Goal: Task Accomplishment & Management: Use online tool/utility

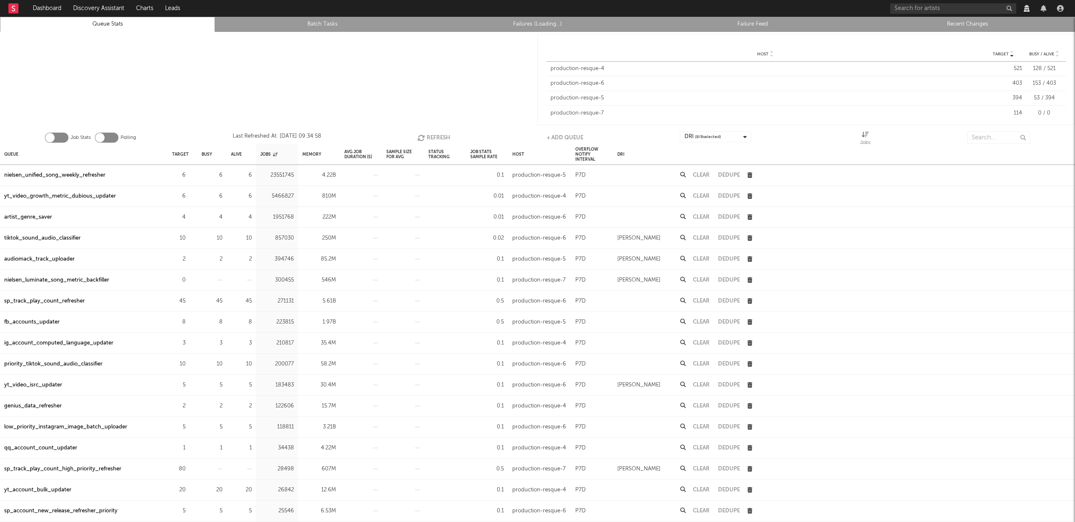
click at [972, 23] on link "Recent Changes" at bounding box center [968, 24] width 206 height 10
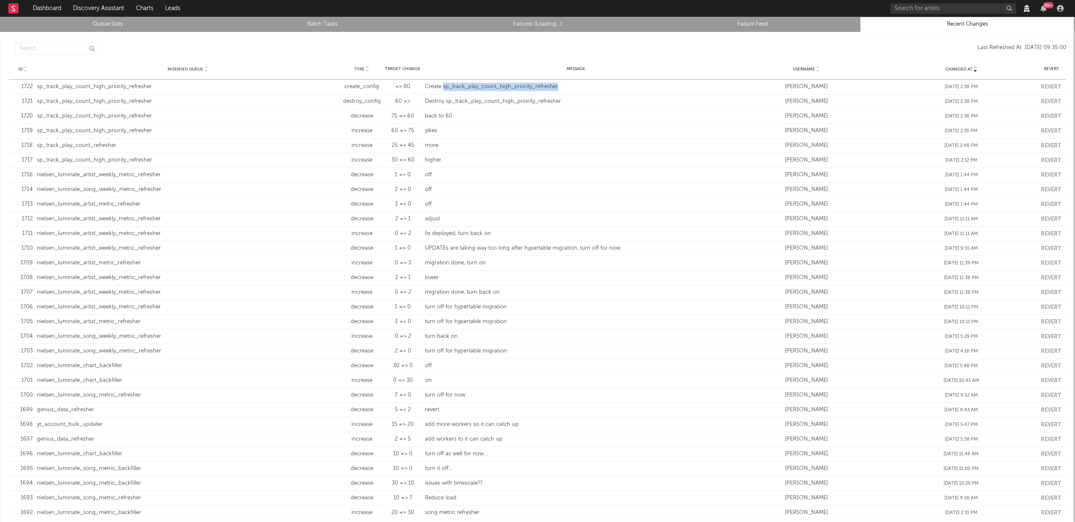
drag, startPoint x: 558, startPoint y: 87, endPoint x: 441, endPoint y: 89, distance: 117.2
click at [441, 89] on div "Create sp_track_play_count_high_priority_refresher" at bounding box center [576, 87] width 302 height 8
copy div "sp_track_play_count_high_priority_refresher"
click at [120, 29] on link "Queue Stats" at bounding box center [108, 24] width 206 height 10
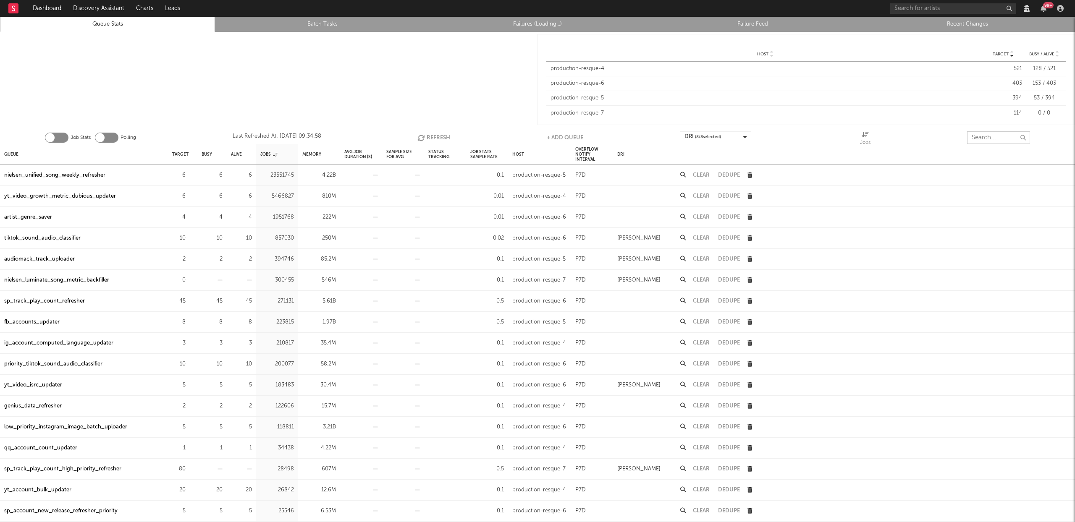
click at [999, 136] on input "text" at bounding box center [998, 137] width 63 height 13
paste input "sp_track_play_count_high_priority_refresher"
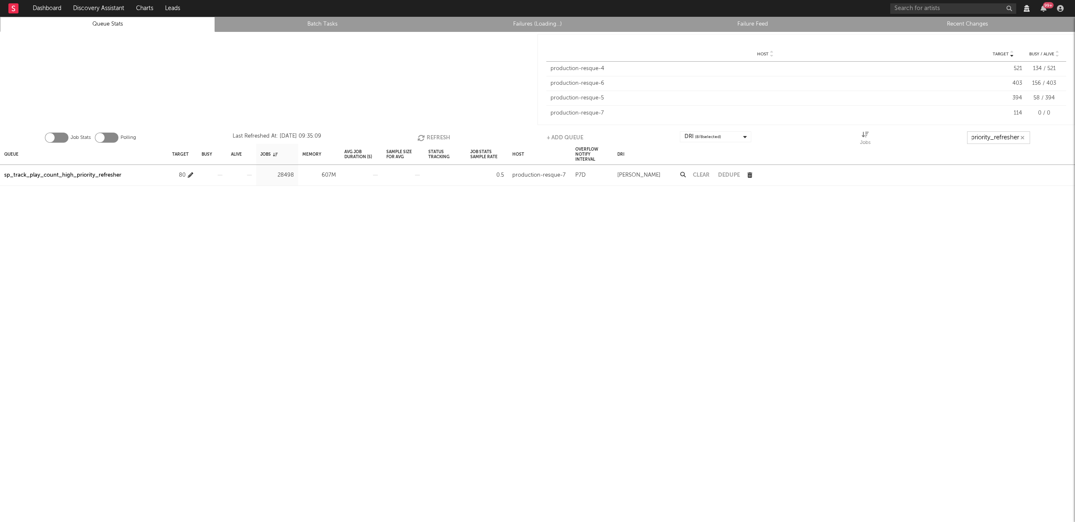
click at [190, 174] on icon "button" at bounding box center [190, 175] width 5 height 5
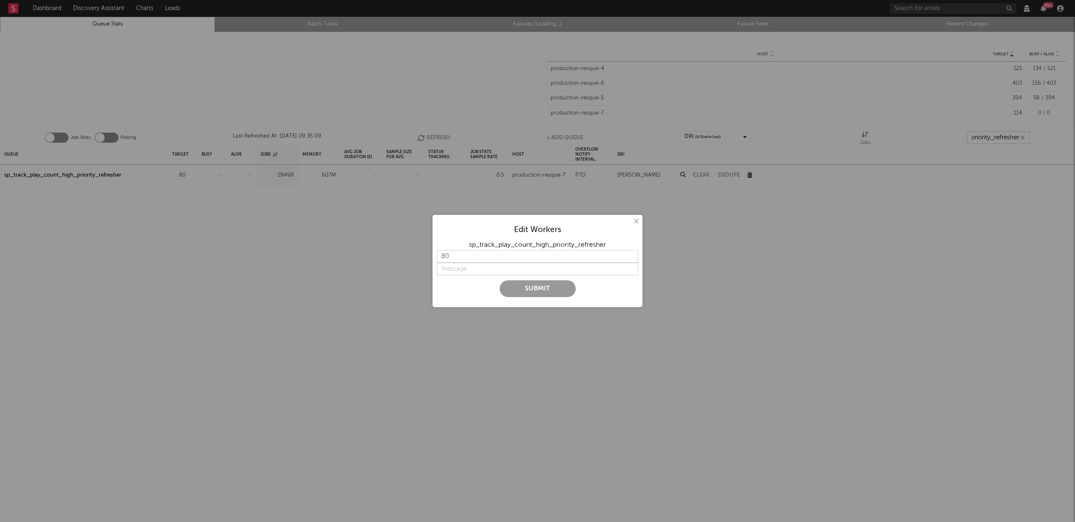
type input "sp_track_play_count_high_priority_refresher"
click at [632, 258] on input "79" at bounding box center [538, 256] width 202 height 13
click at [632, 258] on input "78" at bounding box center [538, 256] width 202 height 13
click at [632, 258] on input "77" at bounding box center [538, 256] width 202 height 13
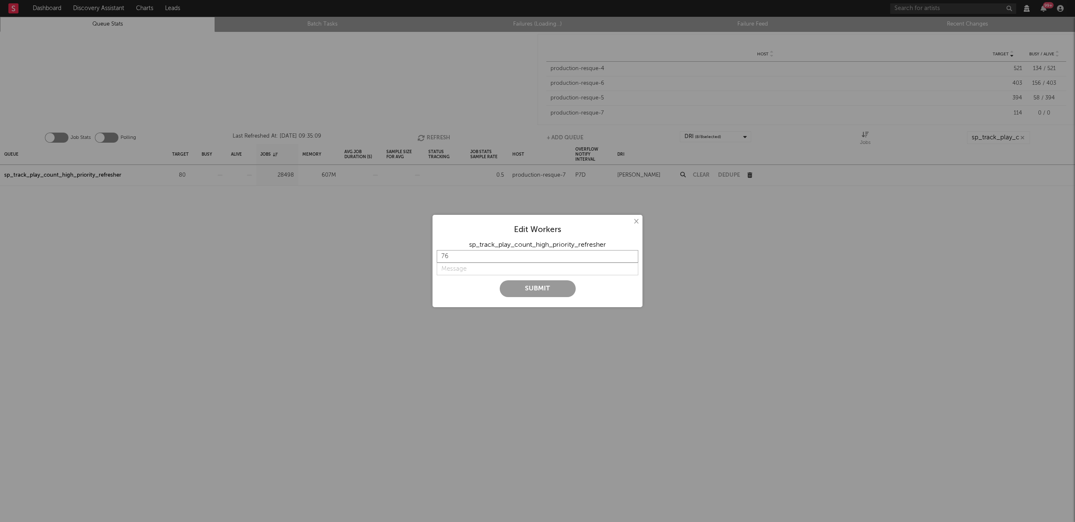
click at [632, 258] on input "76" at bounding box center [538, 256] width 202 height 13
click at [632, 258] on input "75" at bounding box center [538, 256] width 202 height 13
click at [632, 258] on input "74" at bounding box center [538, 256] width 202 height 13
click at [632, 258] on input "73" at bounding box center [538, 256] width 202 height 13
click at [632, 258] on input "72" at bounding box center [538, 256] width 202 height 13
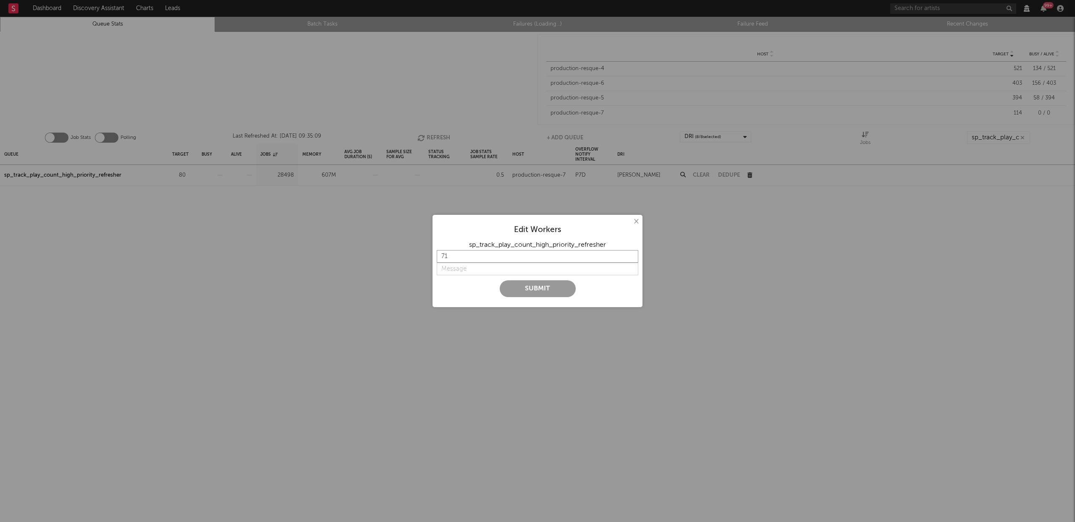
click at [632, 258] on input "71" at bounding box center [538, 256] width 202 height 13
click at [632, 258] on input "70" at bounding box center [538, 256] width 202 height 13
click at [632, 258] on input "69" at bounding box center [538, 256] width 202 height 13
click at [632, 258] on input "68" at bounding box center [538, 256] width 202 height 13
click at [632, 258] on input "67" at bounding box center [538, 256] width 202 height 13
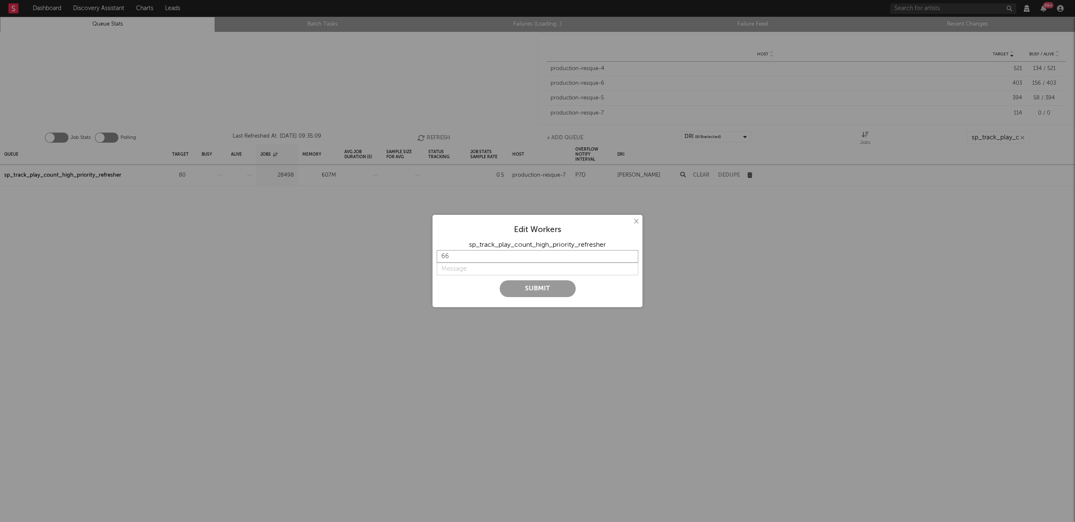
click at [632, 258] on input "66" at bounding box center [538, 256] width 202 height 13
click at [632, 258] on input "65" at bounding box center [538, 256] width 202 height 13
click at [632, 258] on input "64" at bounding box center [538, 256] width 202 height 13
type input "65"
click at [628, 254] on input "65" at bounding box center [538, 256] width 202 height 13
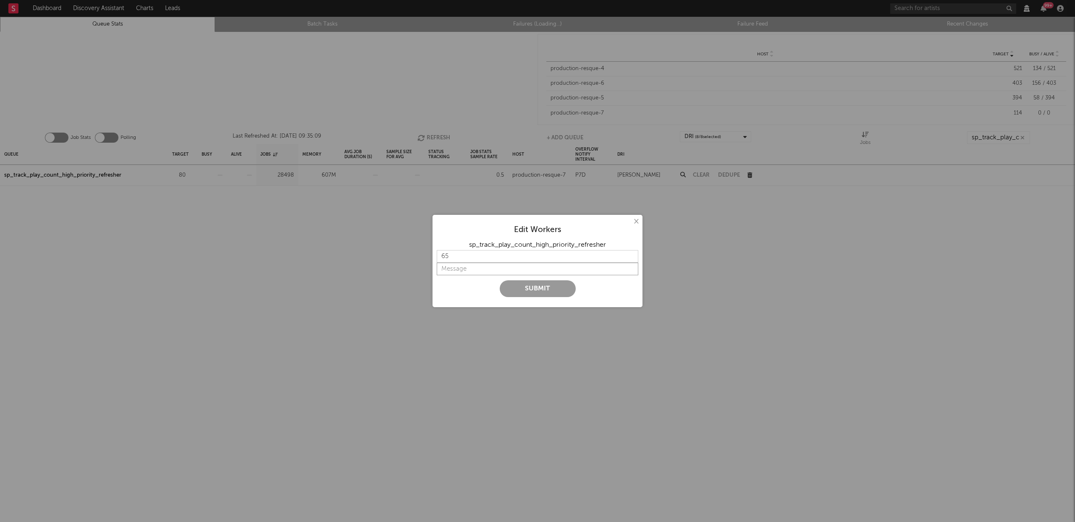
click at [479, 268] on input "string" at bounding box center [538, 269] width 202 height 13
type input "t"
click at [630, 257] on input "64" at bounding box center [538, 256] width 202 height 13
click at [630, 257] on input "63" at bounding box center [538, 256] width 202 height 13
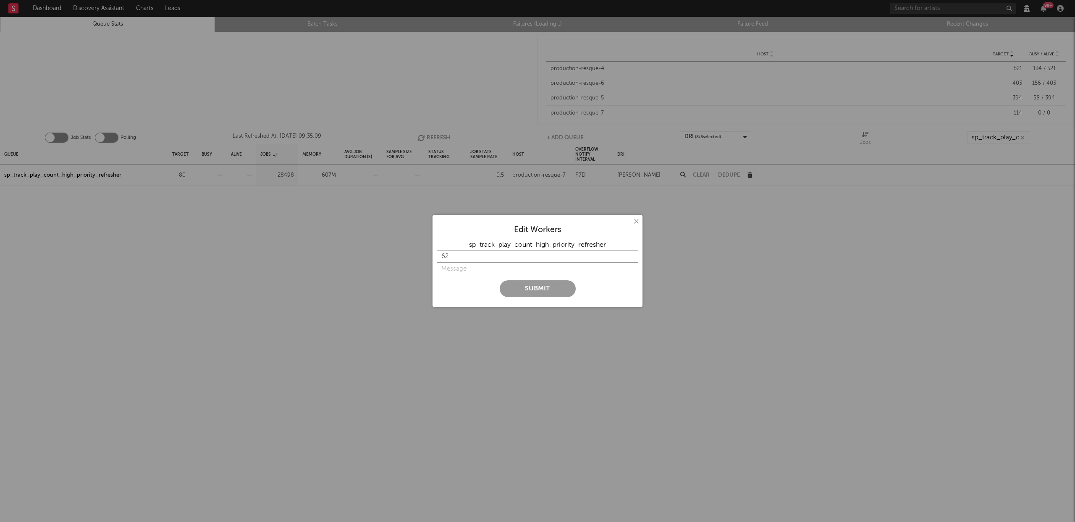
click at [630, 257] on input "62" at bounding box center [538, 256] width 202 height 13
click at [630, 257] on input "61" at bounding box center [538, 256] width 202 height 13
type input "60"
click at [630, 257] on input "60" at bounding box center [538, 256] width 202 height 13
click at [453, 269] on input "string" at bounding box center [538, 269] width 202 height 13
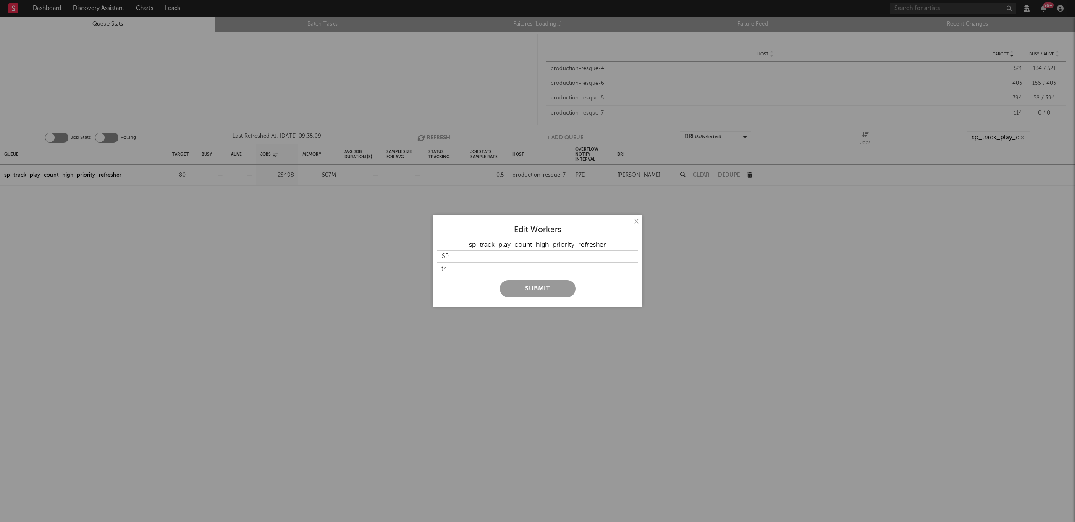
type input "t"
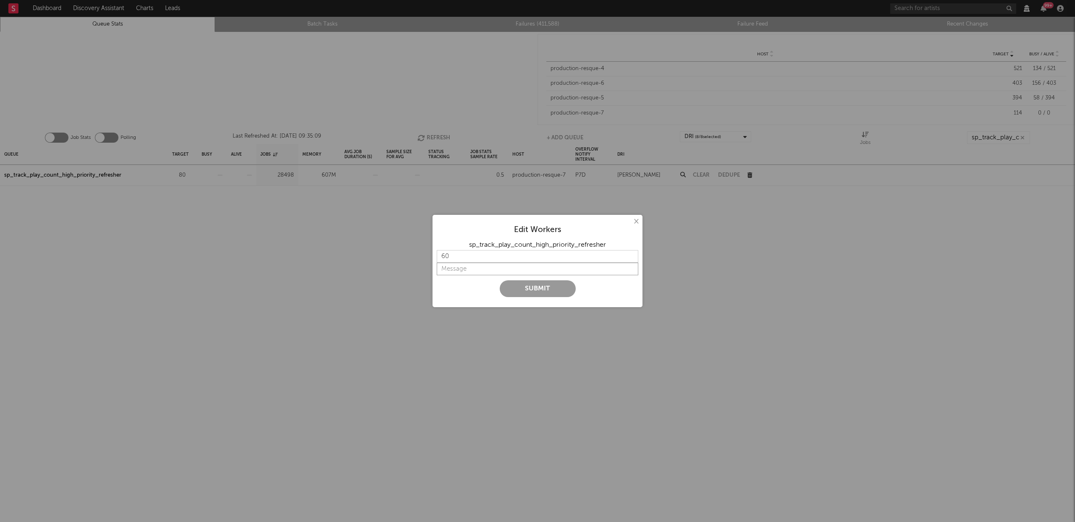
type input "r"
type input "try lower concurrency"
click at [529, 289] on button "Submit" at bounding box center [538, 289] width 76 height 17
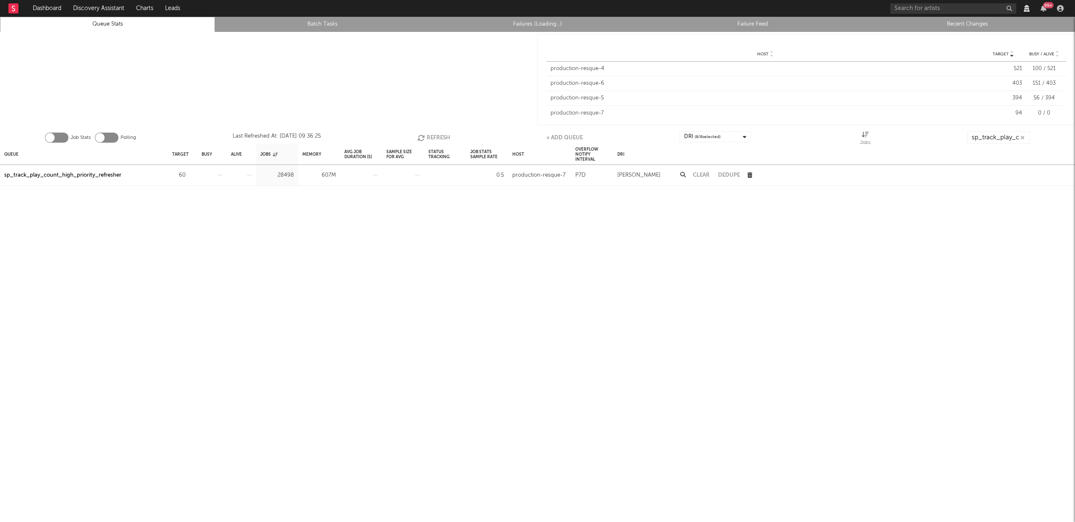
click at [976, 21] on link "Recent Changes" at bounding box center [968, 24] width 206 height 10
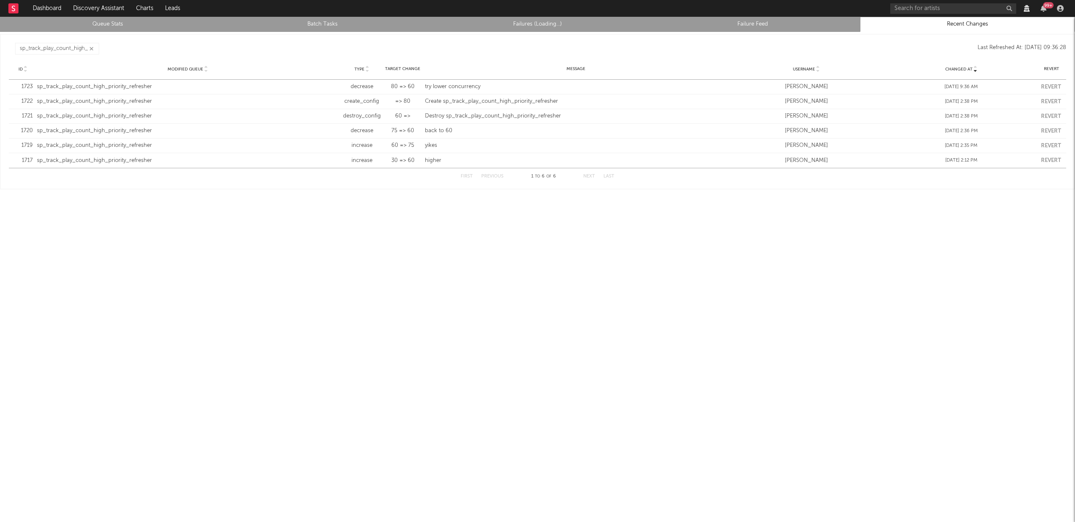
click at [94, 47] on button "button" at bounding box center [91, 49] width 7 height 8
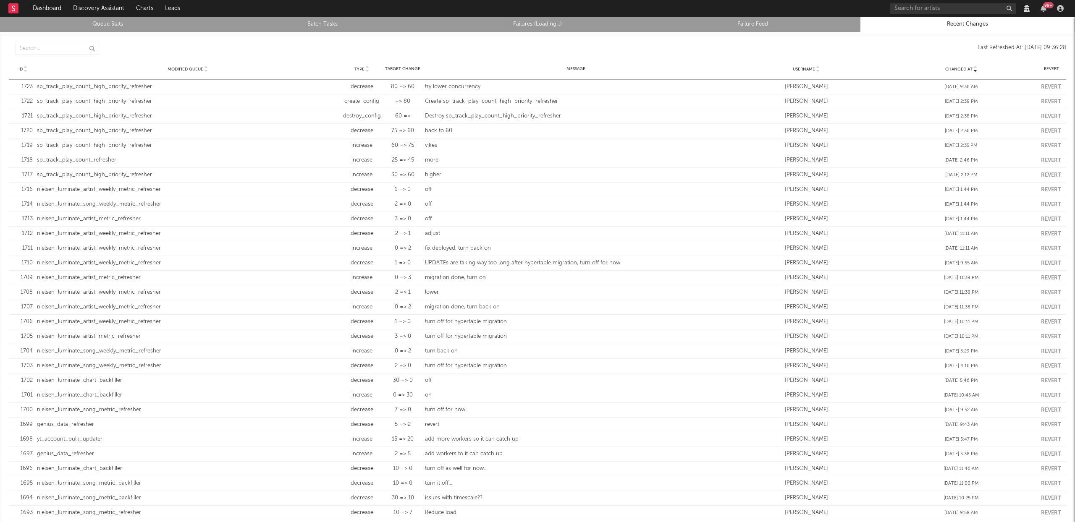
click at [108, 26] on link "Queue Stats" at bounding box center [108, 24] width 206 height 10
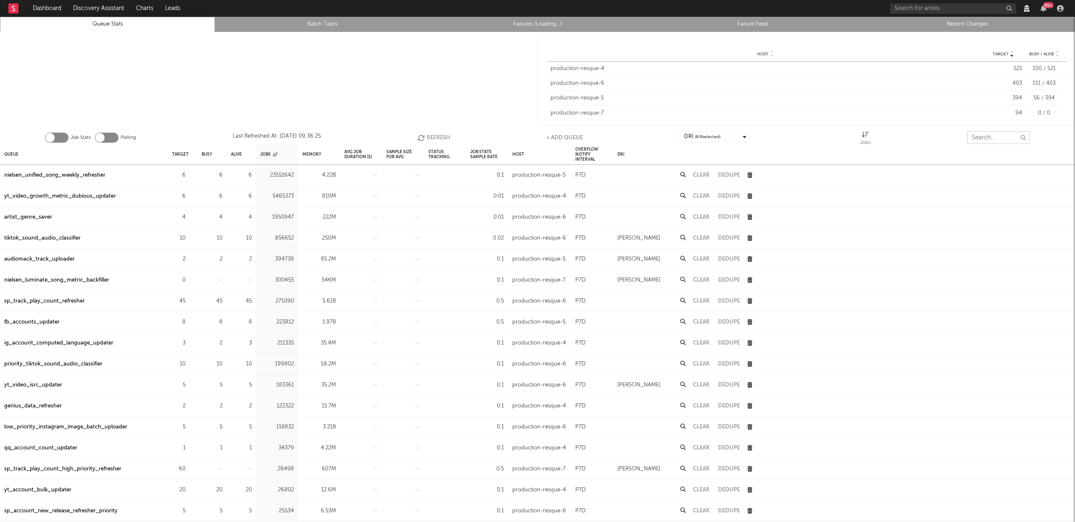
click at [996, 136] on input "text" at bounding box center [998, 137] width 63 height 13
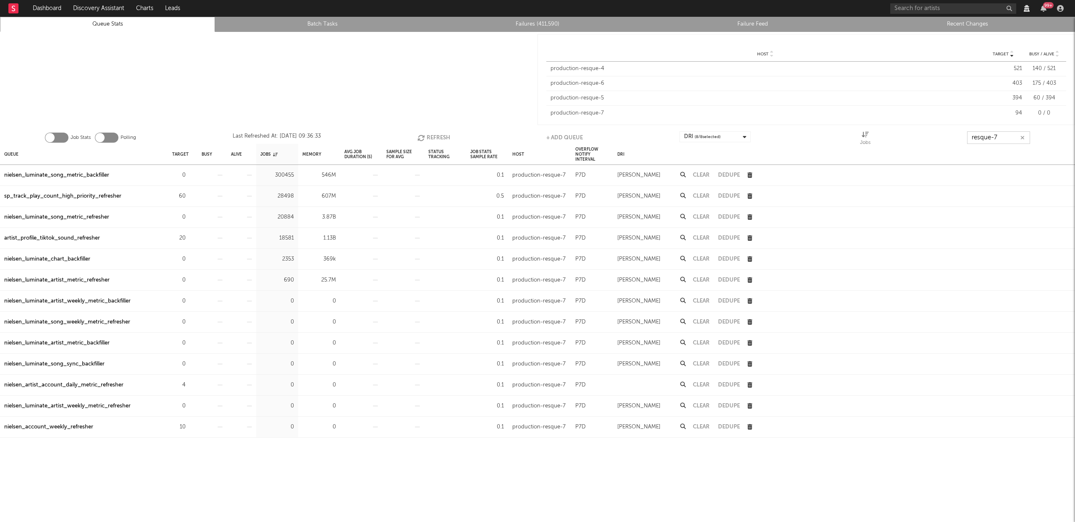
type input "resque-7"
click at [386, 119] on div at bounding box center [269, 79] width 538 height 95
click at [1005, 141] on input "resque-7" at bounding box center [998, 137] width 63 height 13
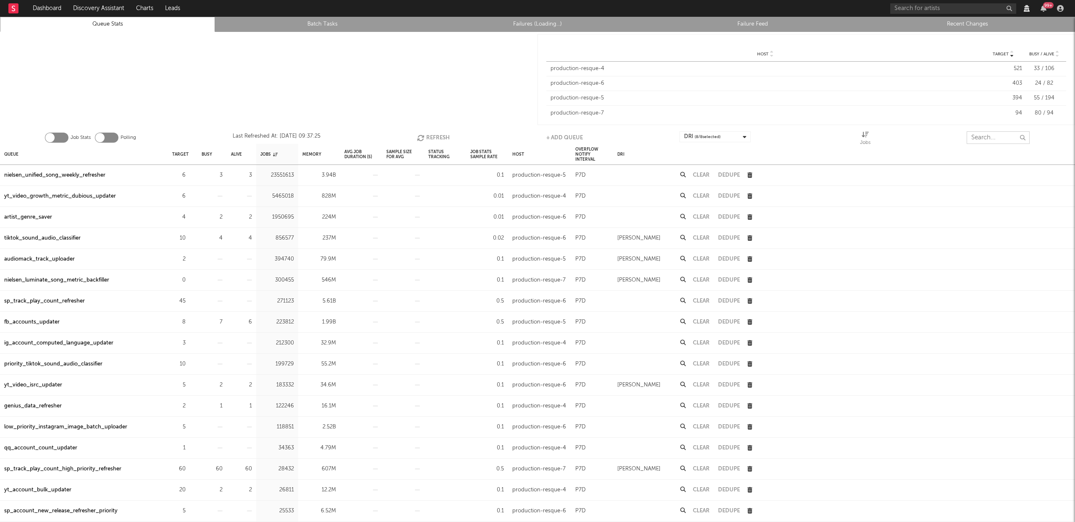
click at [442, 136] on button "Refresh" at bounding box center [433, 137] width 33 height 13
click at [445, 136] on button "Refresh" at bounding box center [433, 137] width 33 height 13
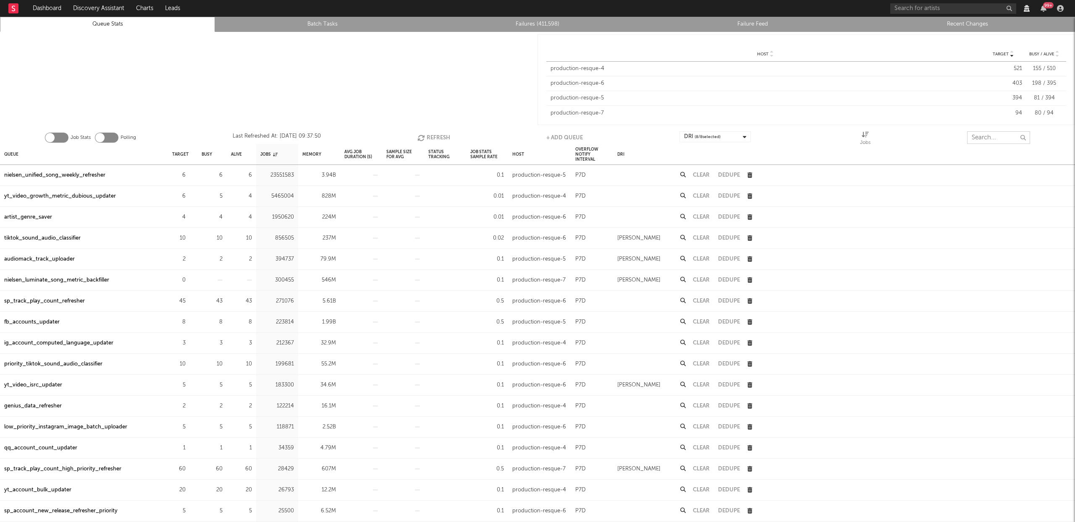
click at [992, 136] on input "text" at bounding box center [998, 137] width 63 height 13
click at [985, 136] on input "text" at bounding box center [998, 137] width 63 height 13
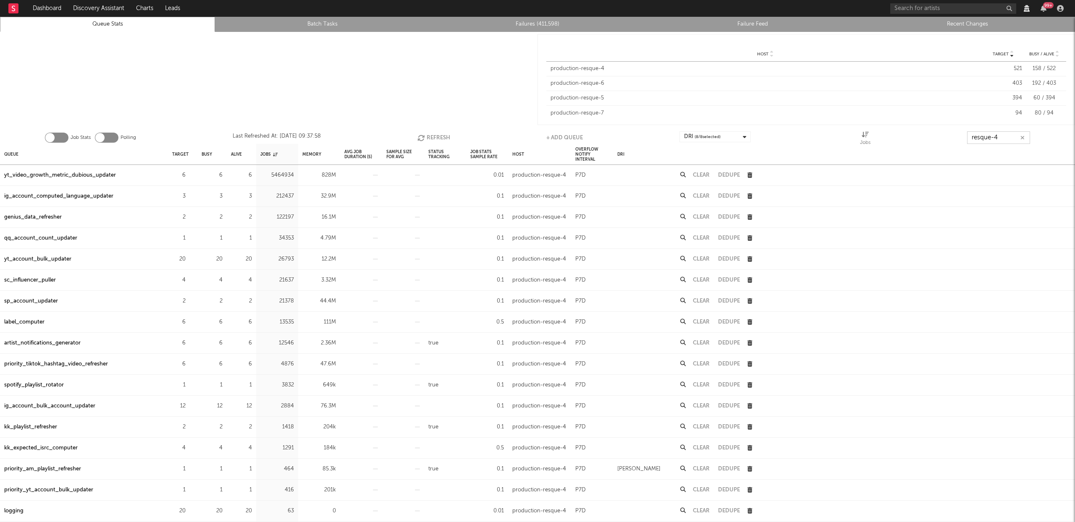
click at [430, 137] on button "Refresh" at bounding box center [433, 137] width 33 height 13
click at [437, 135] on button "Refresh" at bounding box center [433, 137] width 33 height 13
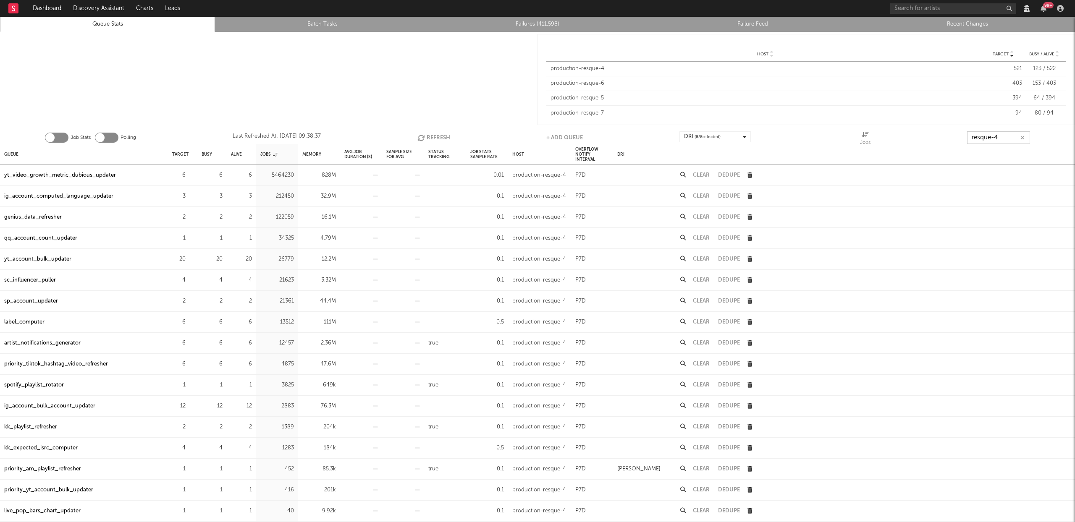
click at [1010, 141] on input "resque-4" at bounding box center [998, 137] width 63 height 13
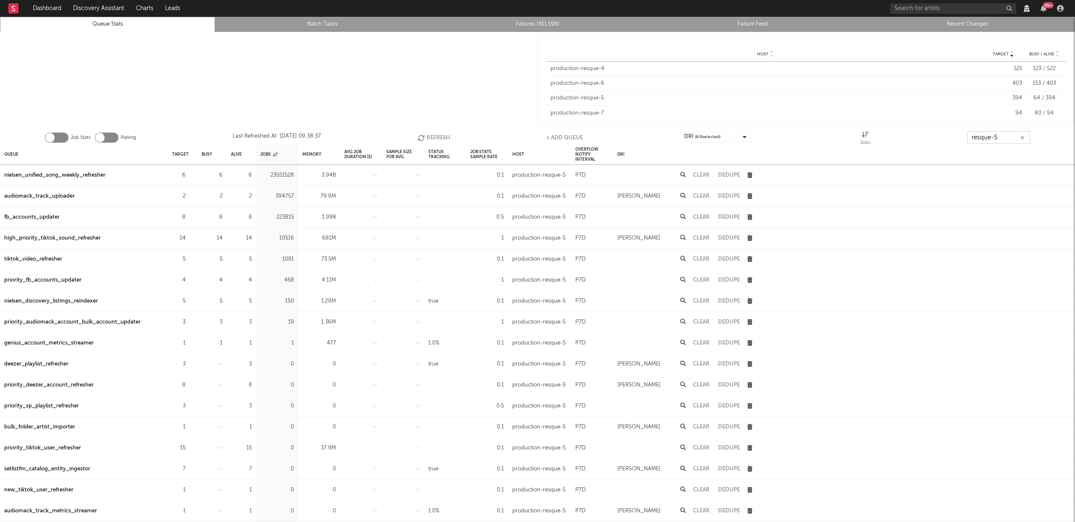
click at [437, 136] on button "Refresh" at bounding box center [433, 137] width 33 height 13
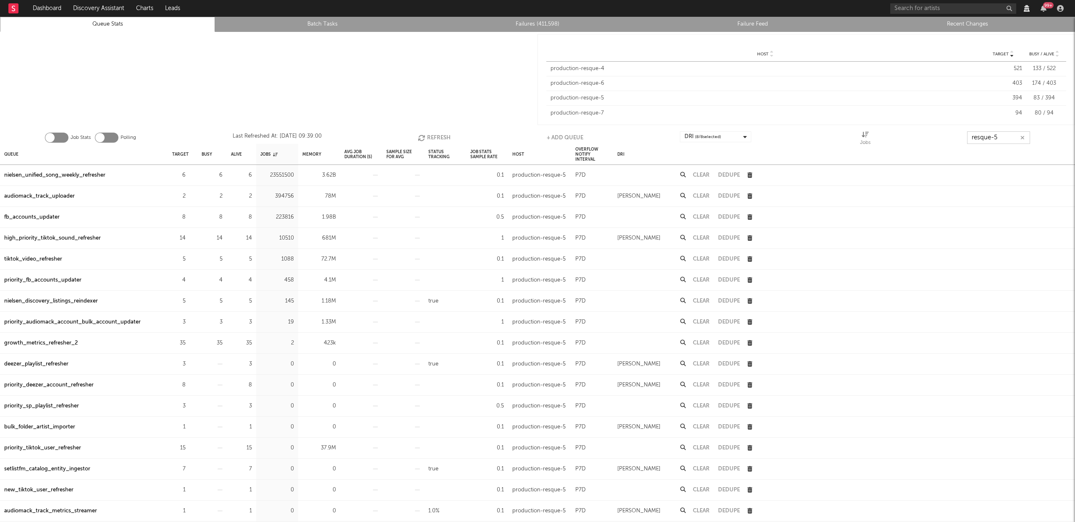
click at [437, 136] on button "Refresh" at bounding box center [434, 137] width 33 height 13
click at [437, 136] on button "Refresh" at bounding box center [433, 137] width 33 height 13
click at [447, 136] on button "Refresh" at bounding box center [433, 137] width 33 height 13
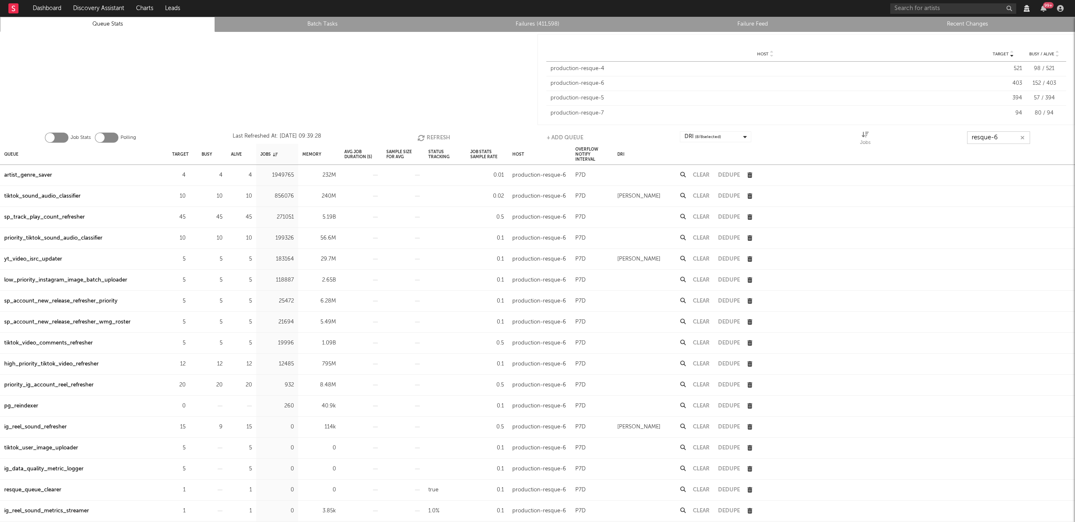
click at [447, 137] on button "Refresh" at bounding box center [433, 137] width 33 height 13
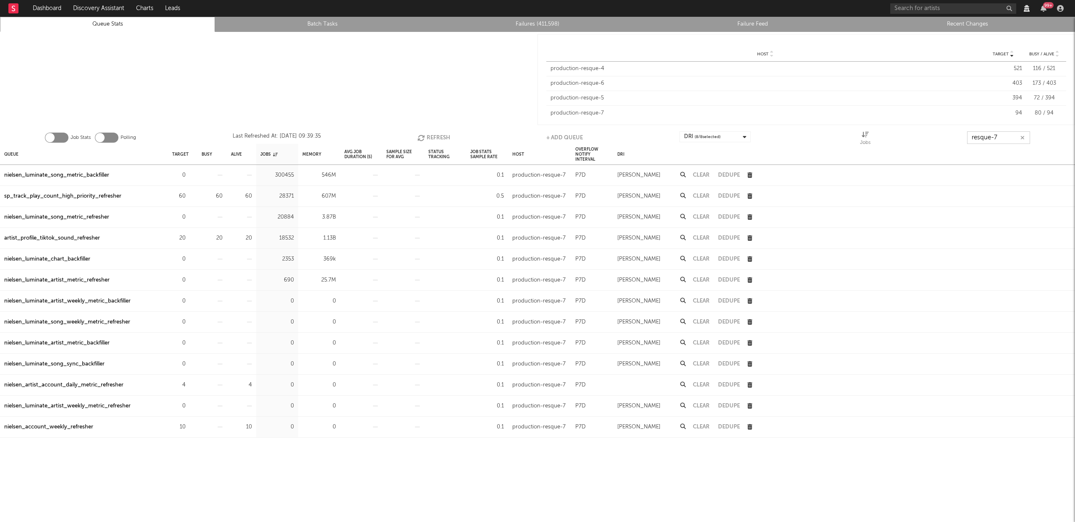
click at [439, 137] on button "Refresh" at bounding box center [433, 137] width 33 height 13
click at [432, 137] on button "Refresh" at bounding box center [434, 137] width 33 height 13
click at [431, 139] on button "Refresh" at bounding box center [434, 137] width 33 height 13
click at [431, 139] on button "Refresh" at bounding box center [433, 137] width 33 height 13
click at [431, 138] on button "Refresh" at bounding box center [433, 137] width 33 height 13
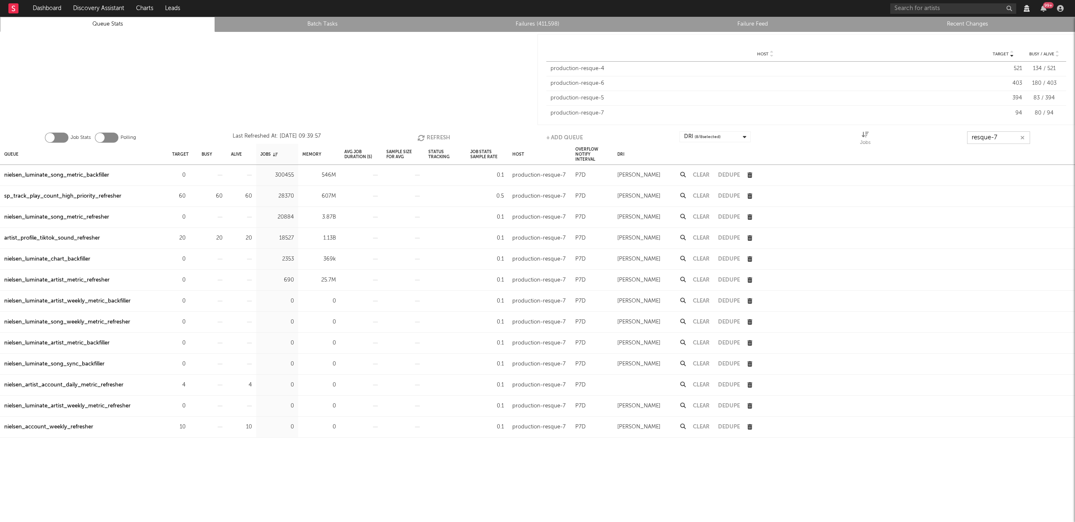
click at [432, 138] on button "Refresh" at bounding box center [433, 137] width 33 height 13
type input "resque-7"
drag, startPoint x: 131, startPoint y: 197, endPoint x: 0, endPoint y: 197, distance: 131.0
click at [0, 197] on div "sp_track_play_count_high_priority_refresher" at bounding box center [84, 196] width 168 height 21
copy div "sp_track_play_count_high_priority_refresher"
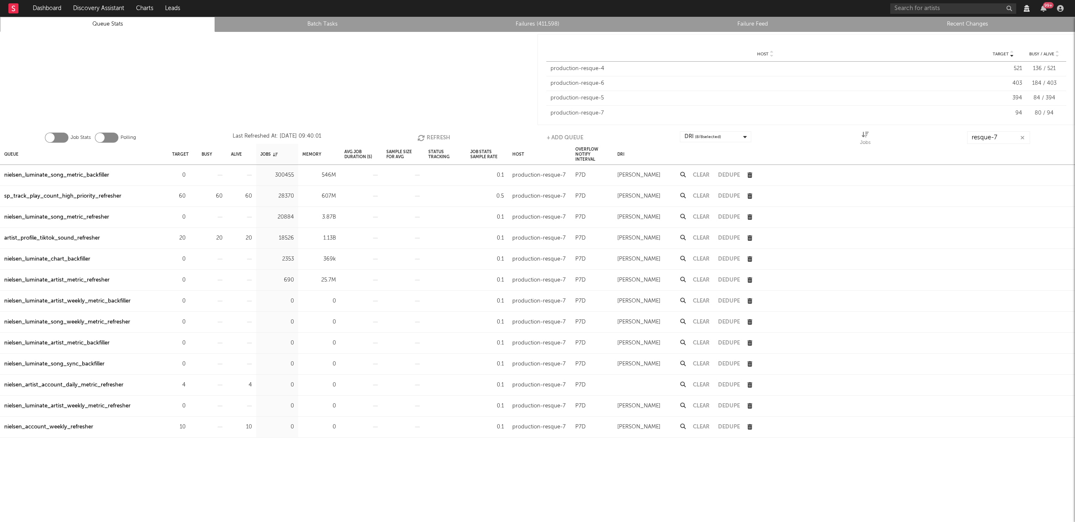
click at [401, 87] on div at bounding box center [269, 79] width 538 height 95
click at [437, 134] on button "Refresh" at bounding box center [433, 137] width 33 height 13
